Goal: Task Accomplishment & Management: Complete application form

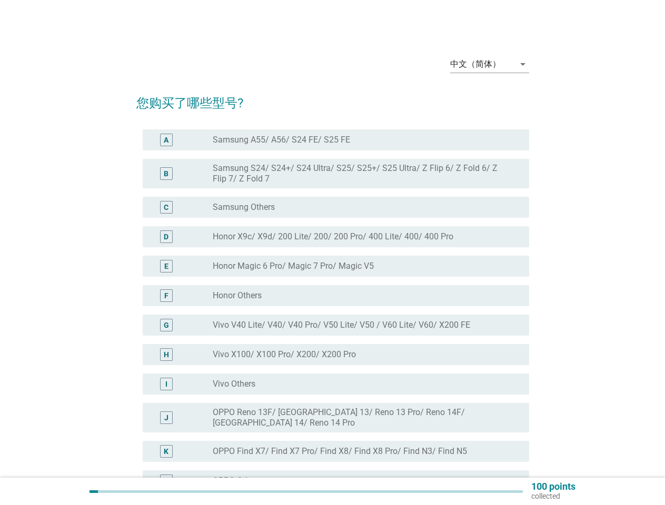
click at [333, 272] on div "radio_button_unchecked Honor Magic 6 Pro/ Magic 7 Pro/ Magic V5" at bounding box center [367, 266] width 308 height 13
click at [490, 64] on div "中文（简体）" at bounding box center [475, 63] width 51 height 9
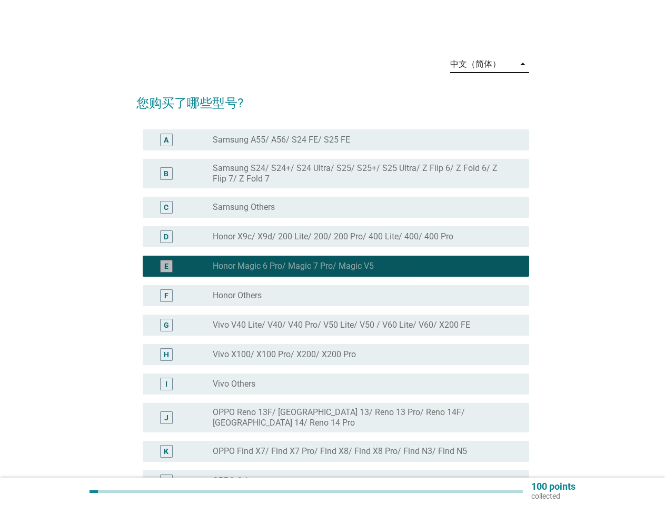
click at [333, 315] on div "G radio_button_unchecked Vivo V40 Lite/ V40/ V40 Pro/ V50 Lite/ V50 / V60 Lite/…" at bounding box center [336, 325] width 386 height 21
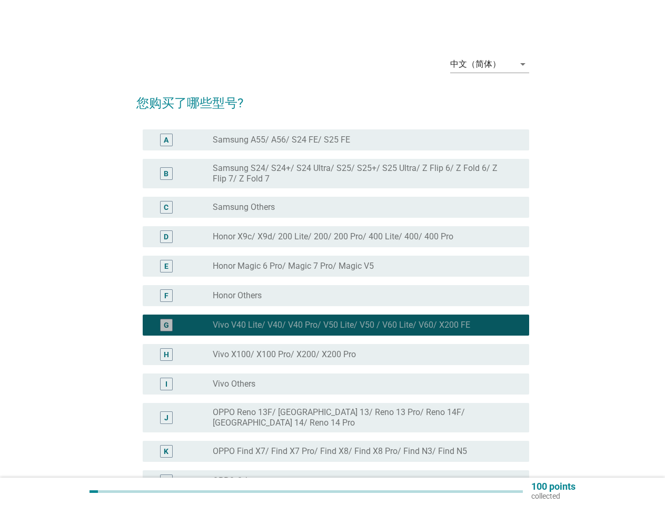
click at [333, 315] on div "G radio_button_checked Vivo V40 Lite/ V40/ V40 Pro/ V50 Lite/ V50 / V60 Lite/ V…" at bounding box center [336, 325] width 386 height 21
click at [336, 140] on label "Samsung A55/ A56/ S24 FE/ S25 FE" at bounding box center [281, 140] width 137 height 11
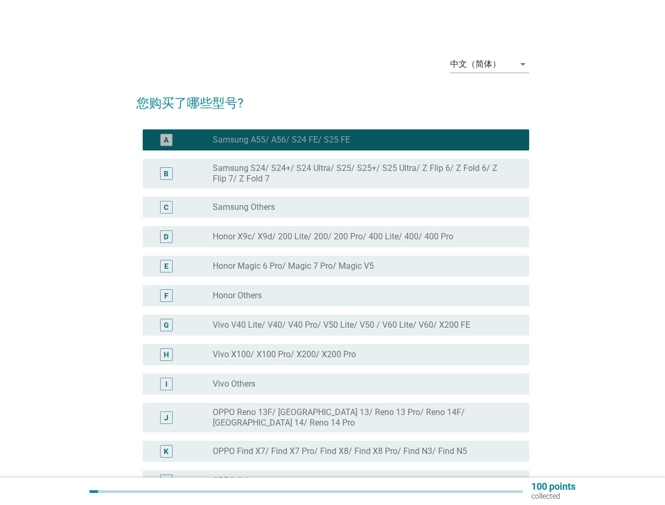
click at [281, 140] on label "Samsung A55/ A56/ S24 FE/ S25 FE" at bounding box center [281, 140] width 137 height 11
click at [336, 174] on label "Samsung S24/ S24+/ S24 Ultra/ S25/ S25+/ S25 Ultra/ Z Flip 6/ Z Fold 6/ Z Flip …" at bounding box center [363, 173] width 300 height 21
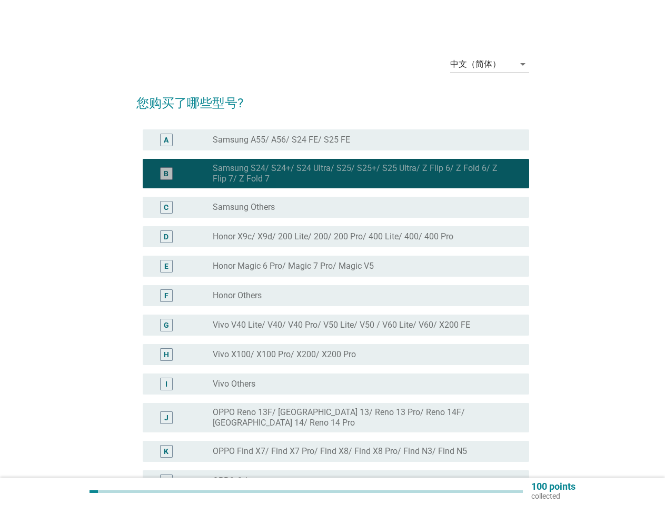
click at [362, 174] on label "Samsung S24/ S24+/ S24 Ultra/ S25/ S25+/ S25 Ultra/ Z Flip 6/ Z Fold 6/ Z Flip …" at bounding box center [363, 173] width 300 height 21
click at [336, 207] on div "radio_button_unchecked Samsung Others" at bounding box center [363, 207] width 300 height 11
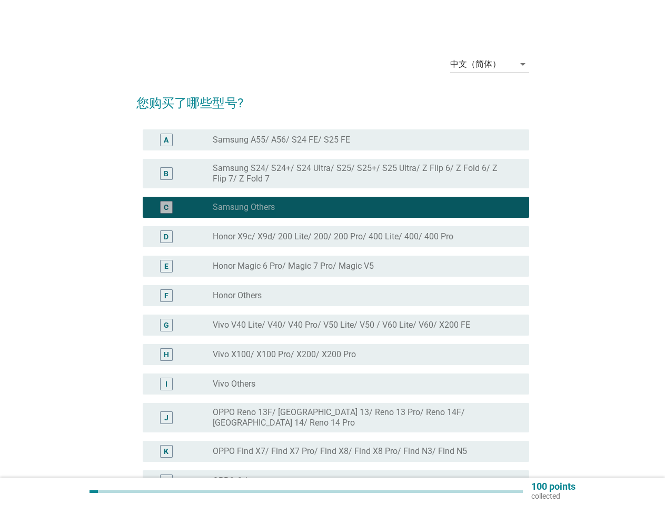
click at [244, 207] on label "Samsung Others" at bounding box center [244, 207] width 62 height 11
